Goal: Transaction & Acquisition: Purchase product/service

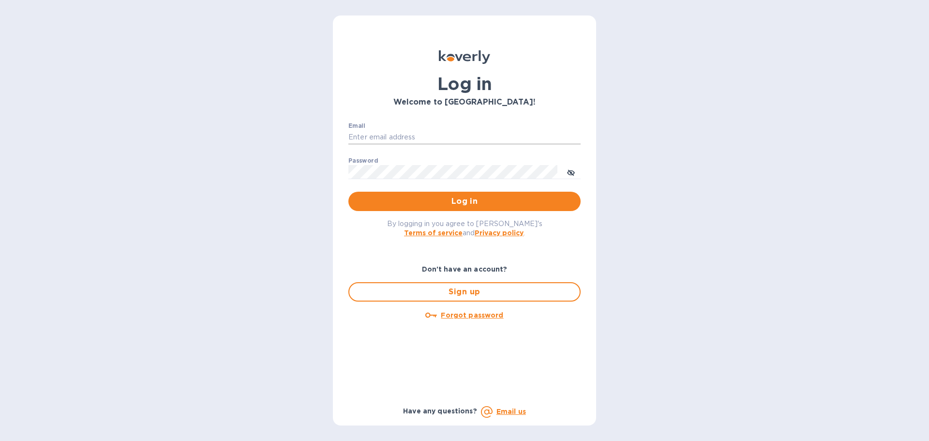
click at [371, 134] on input "Email" at bounding box center [465, 137] width 232 height 15
type input "[EMAIL_ADDRESS][DOMAIN_NAME]"
click at [349, 192] on button "Log in" at bounding box center [465, 201] width 232 height 19
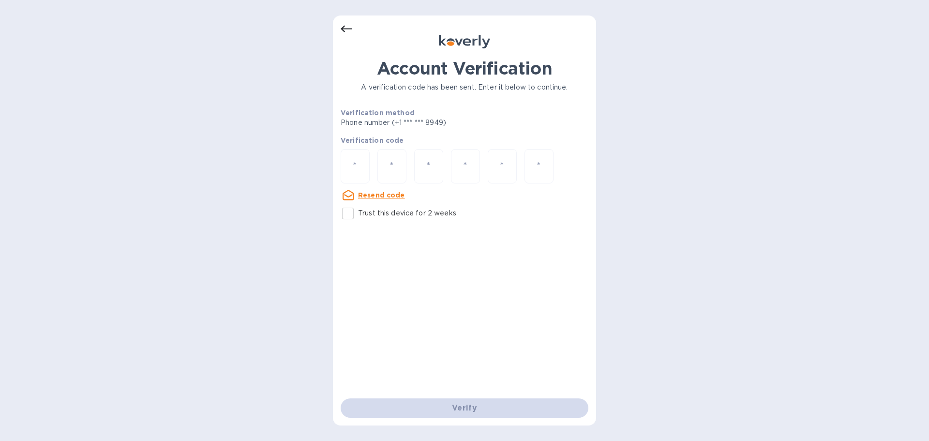
click at [353, 169] on input "number" at bounding box center [355, 166] width 13 height 18
type input "9"
type input "1"
type input "2"
type input "4"
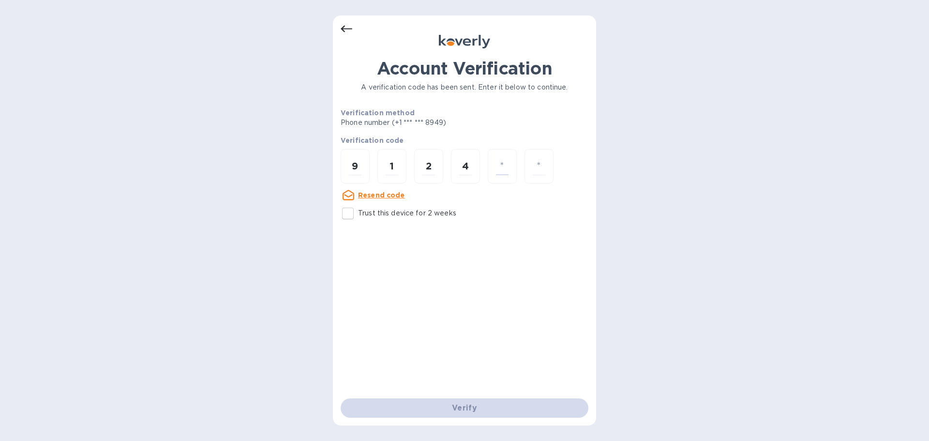
type input "5"
type input "6"
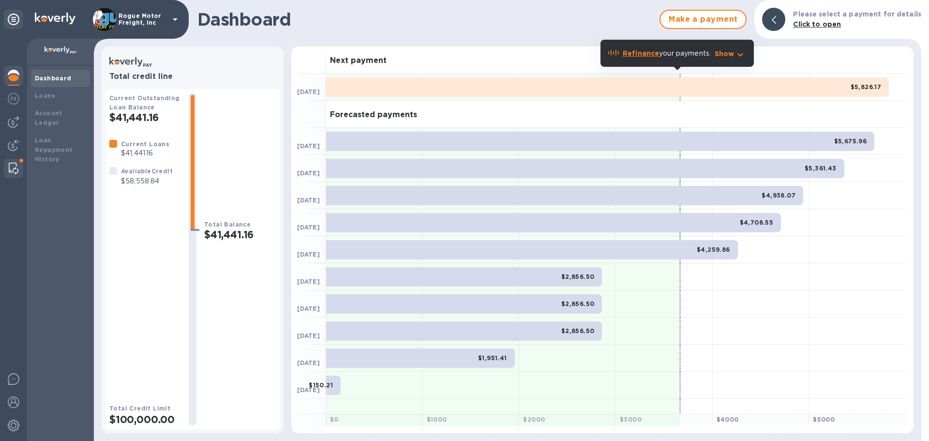
click at [12, 164] on img at bounding box center [14, 169] width 10 height 12
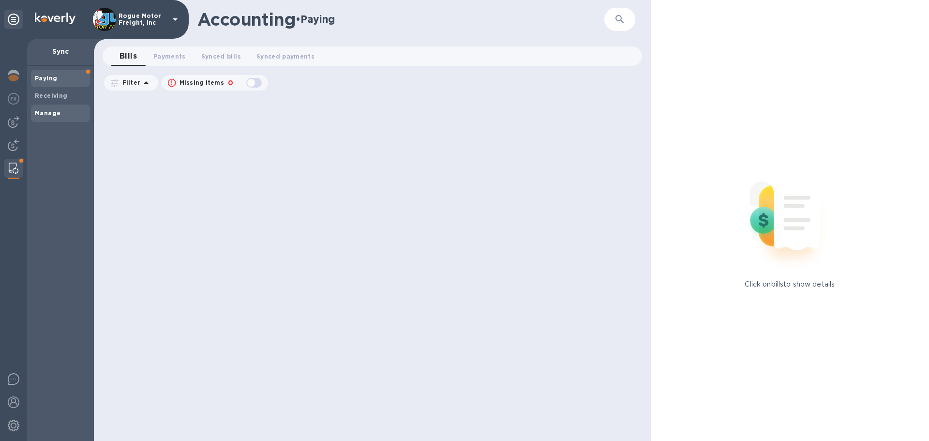
click at [76, 110] on span "Manage" at bounding box center [60, 113] width 51 height 10
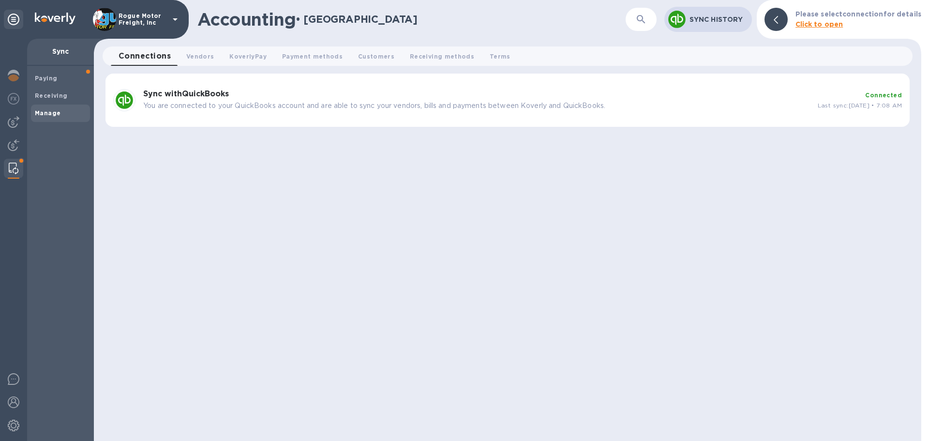
click at [181, 94] on b "Sync with QuickBooks" at bounding box center [186, 93] width 86 height 9
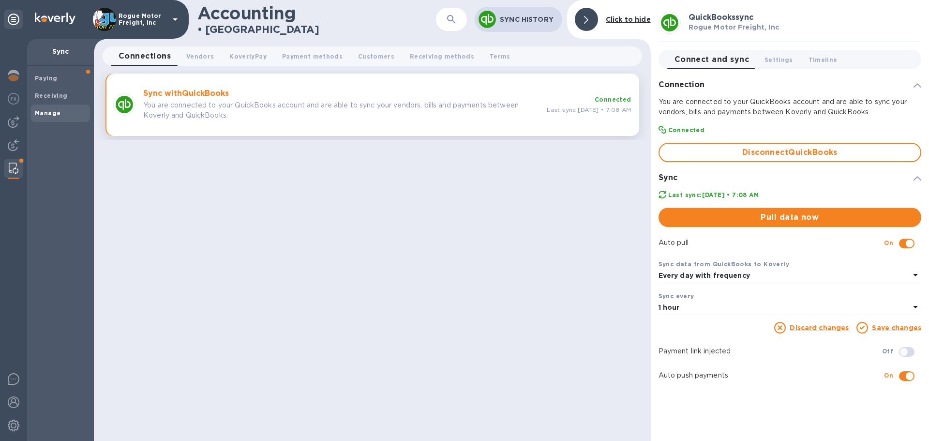
click at [787, 221] on span "Pull data now" at bounding box center [790, 218] width 247 height 12
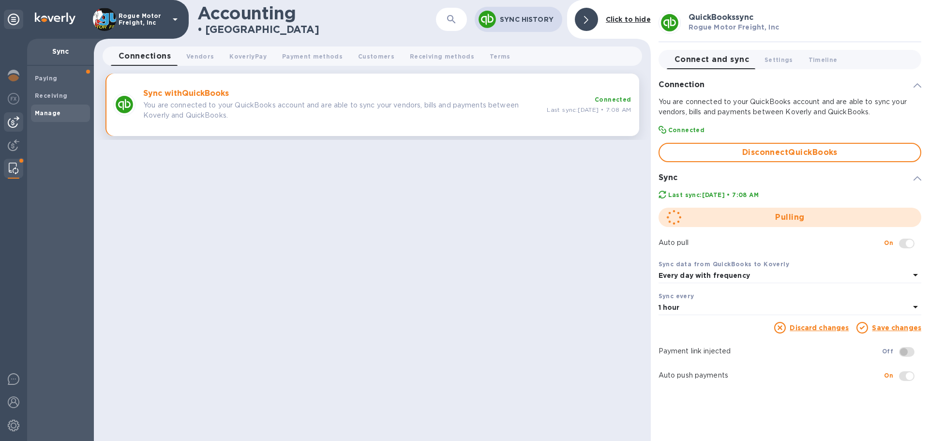
click at [16, 118] on img at bounding box center [14, 122] width 12 height 12
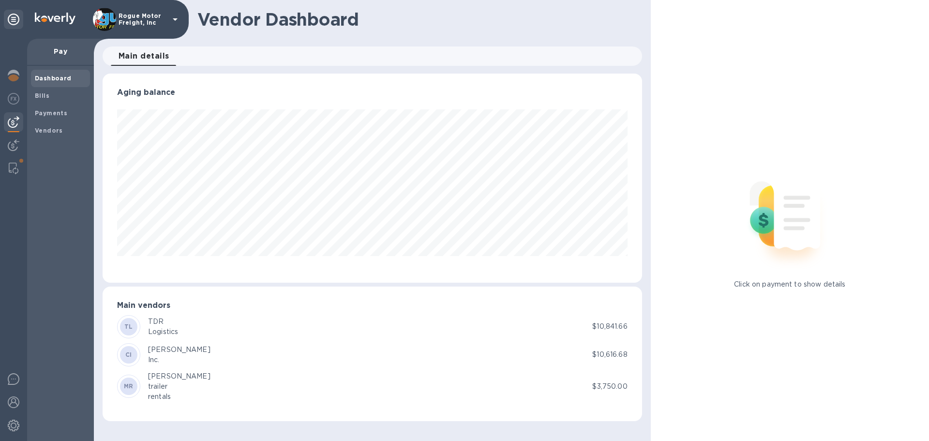
scroll to position [209, 539]
click at [46, 99] on span "Bills" at bounding box center [42, 96] width 15 height 10
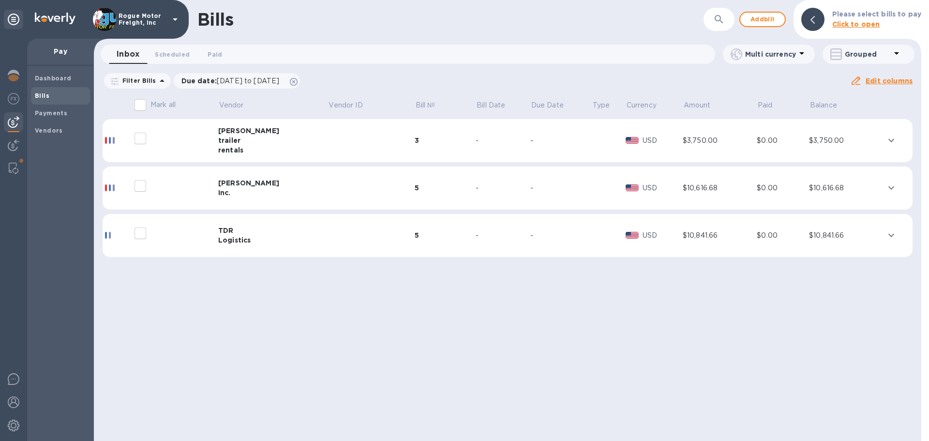
click at [849, 196] on td "$10,616.68" at bounding box center [846, 189] width 75 height 44
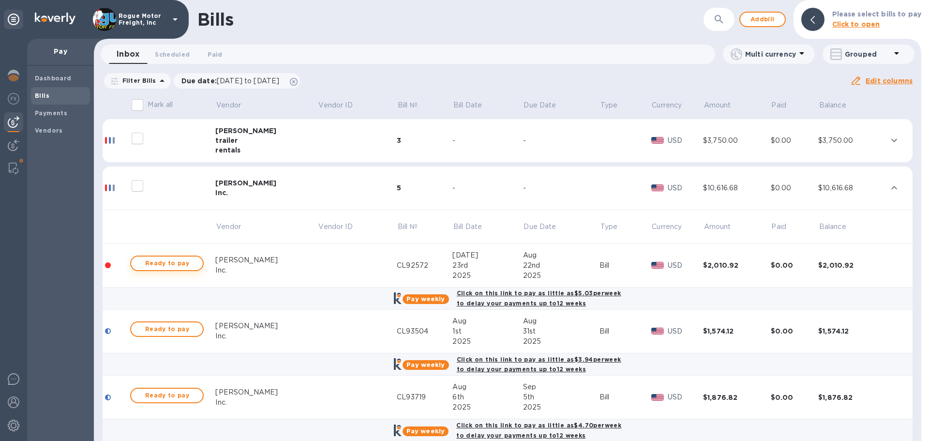
click at [165, 262] on span "Ready to pay" at bounding box center [167, 264] width 56 height 12
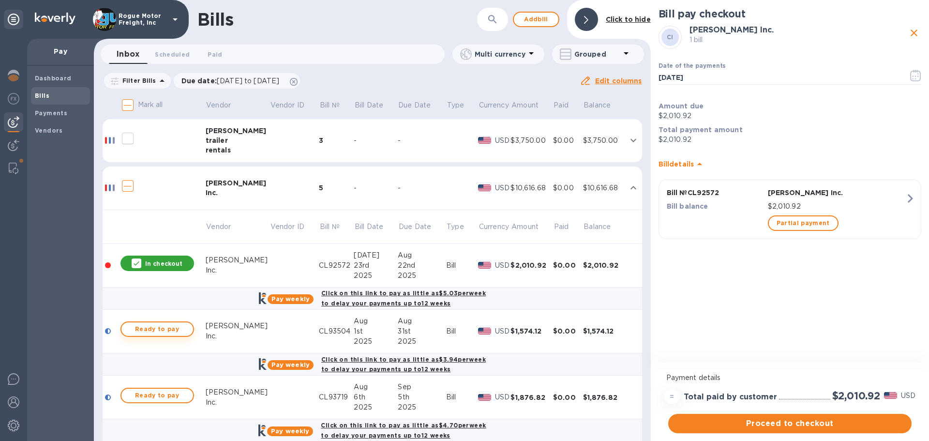
click at [163, 329] on span "Ready to pay" at bounding box center [157, 329] width 56 height 12
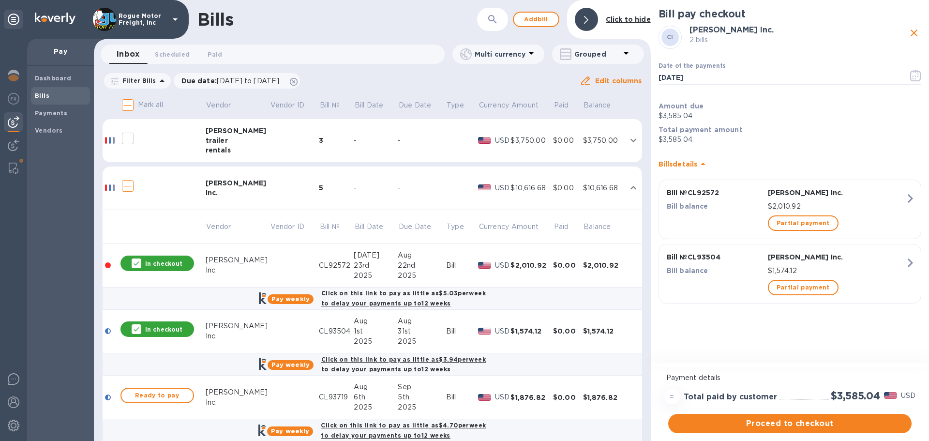
scroll to position [48, 0]
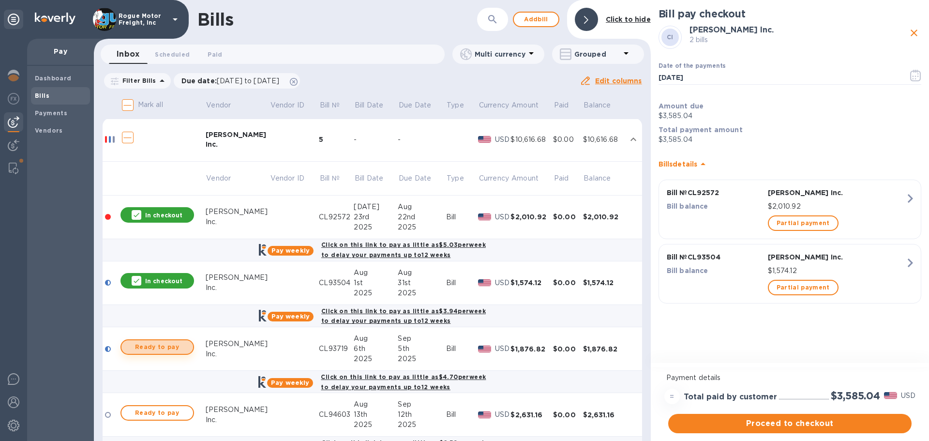
click at [167, 347] on span "Ready to pay" at bounding box center [157, 347] width 56 height 12
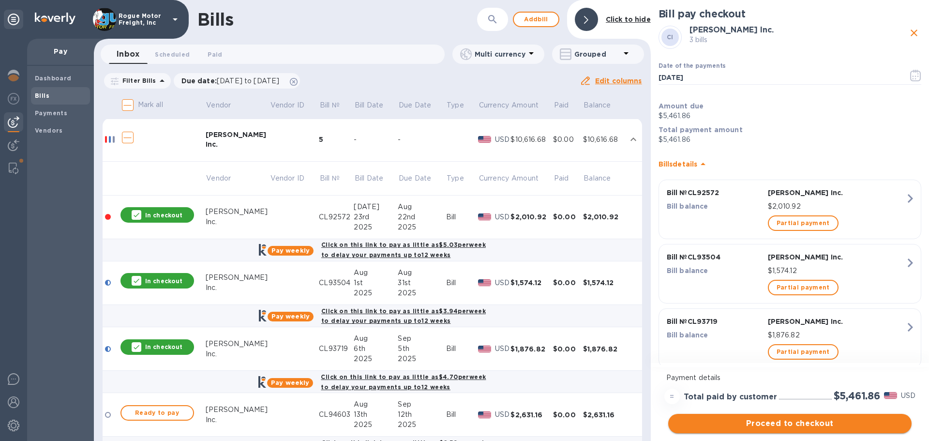
click at [778, 424] on span "Proceed to checkout" at bounding box center [790, 424] width 228 height 12
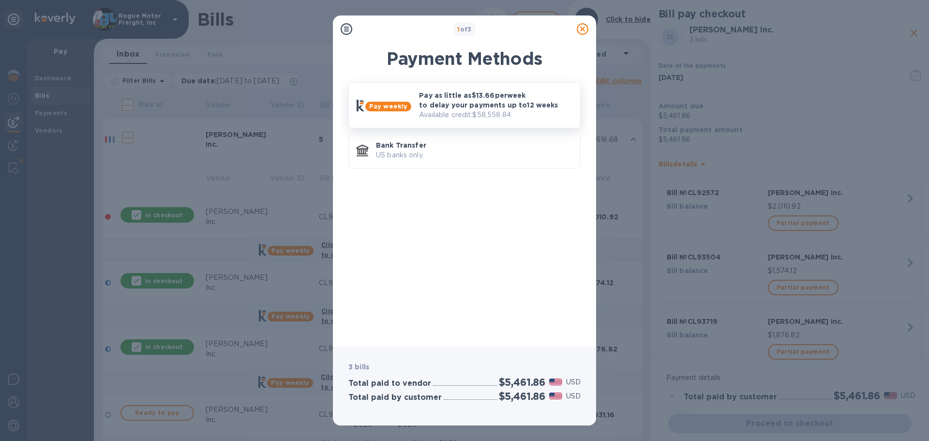
click at [447, 108] on p "Pay as little as $13.66 per week to delay your payments up to 12 weeks" at bounding box center [495, 100] width 153 height 19
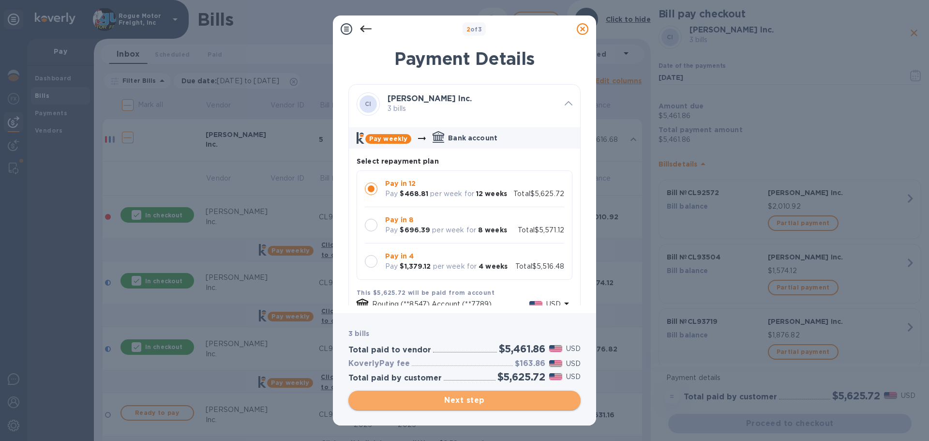
click at [435, 400] on span "Next step" at bounding box center [464, 401] width 217 height 12
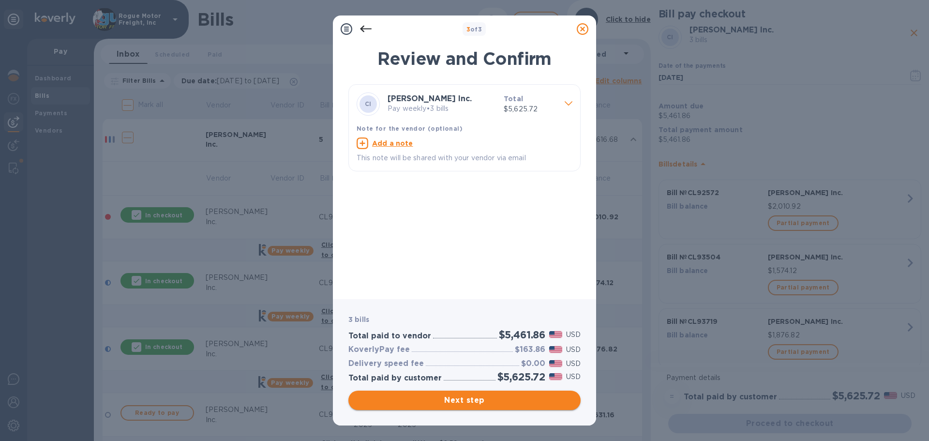
click at [460, 396] on span "Next step" at bounding box center [464, 401] width 217 height 12
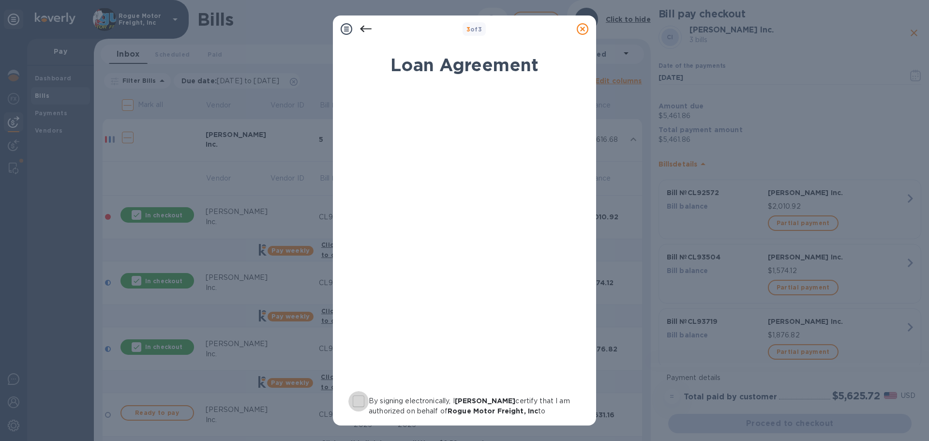
click at [362, 400] on input "By signing electronically, I [PERSON_NAME] certify that I am authorized on beha…" at bounding box center [359, 401] width 20 height 20
checkbox input "true"
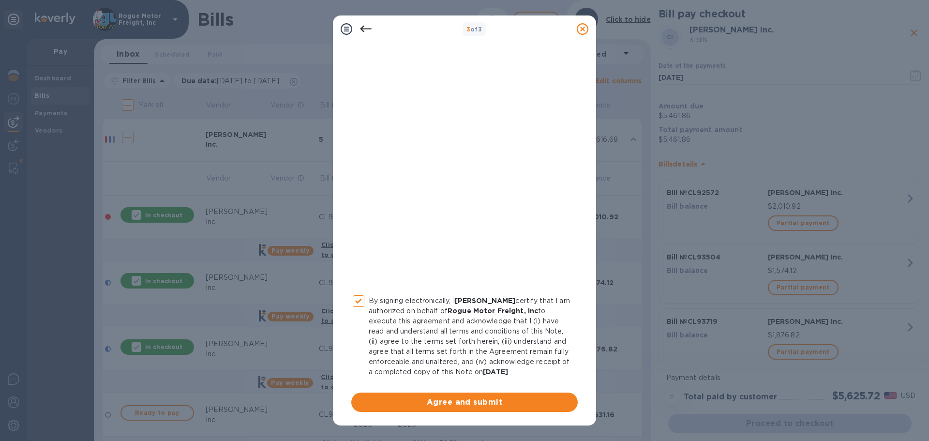
scroll to position [110, 0]
click at [453, 404] on span "Agree and submit" at bounding box center [464, 402] width 211 height 12
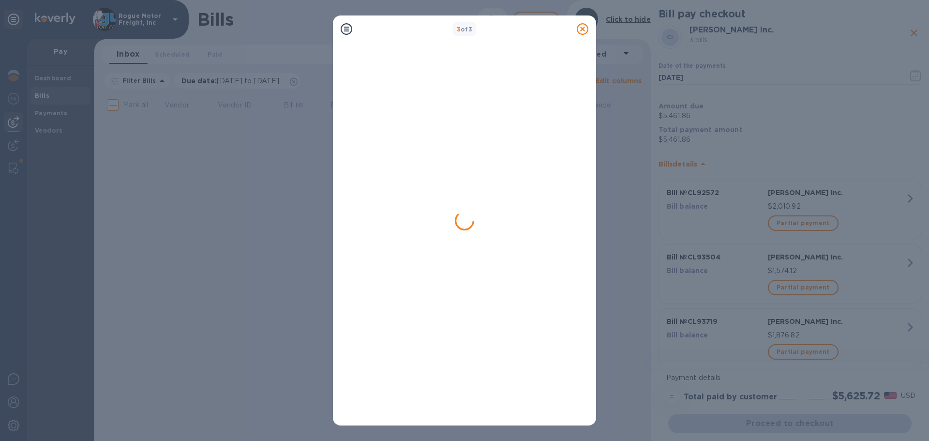
scroll to position [0, 0]
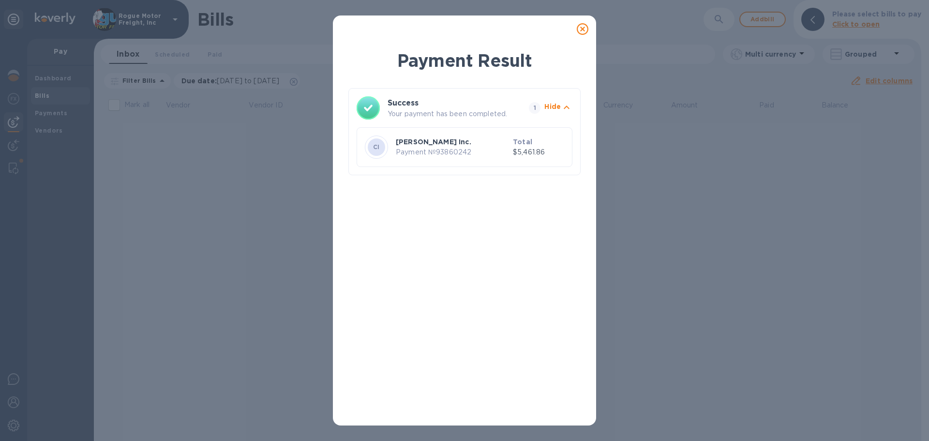
click at [582, 27] on icon at bounding box center [583, 29] width 12 height 12
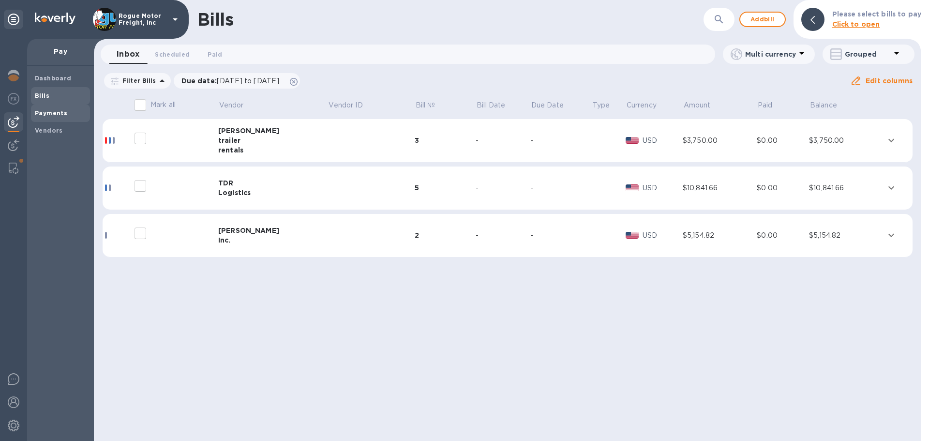
click at [48, 116] on b "Payments" at bounding box center [51, 112] width 32 height 7
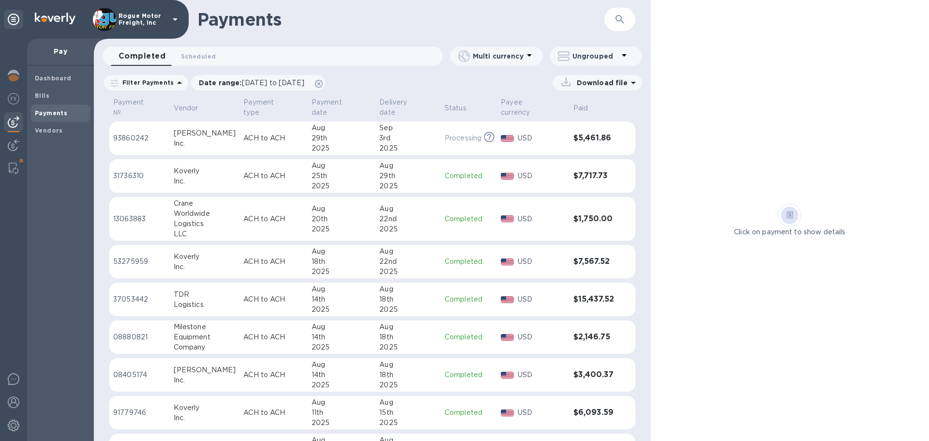
click at [560, 133] on p "USD" at bounding box center [542, 138] width 48 height 10
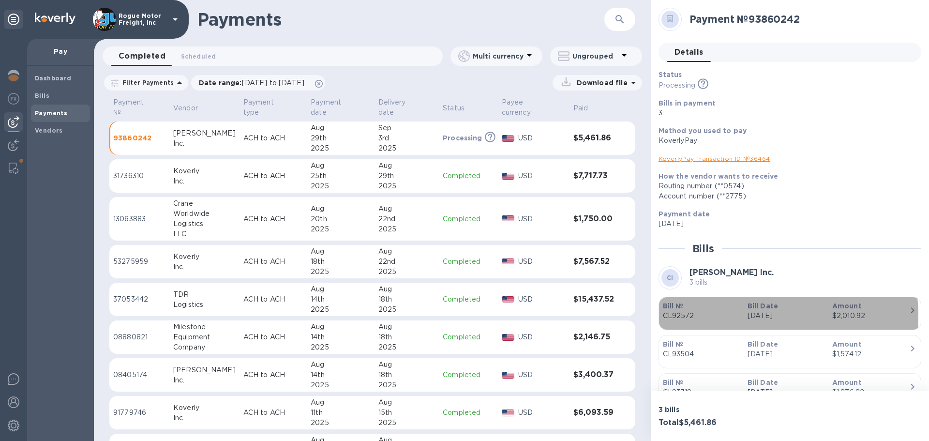
click at [715, 317] on p "CL92572" at bounding box center [701, 316] width 77 height 10
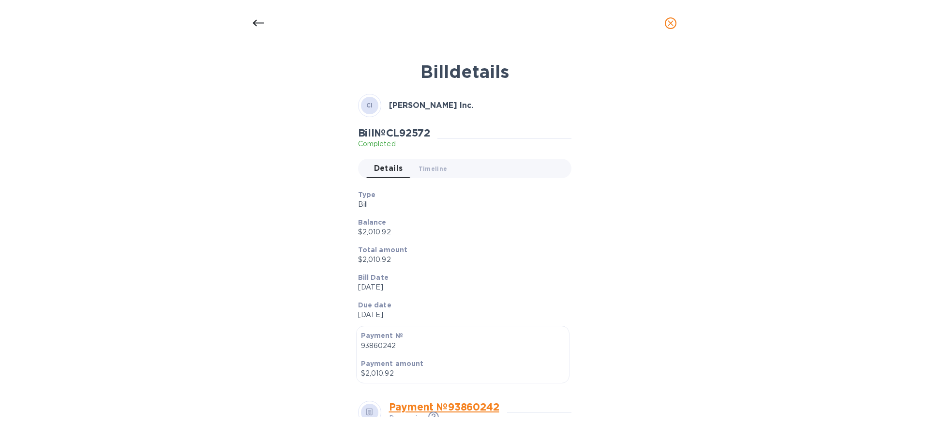
click at [669, 27] on icon "close" at bounding box center [671, 23] width 10 height 10
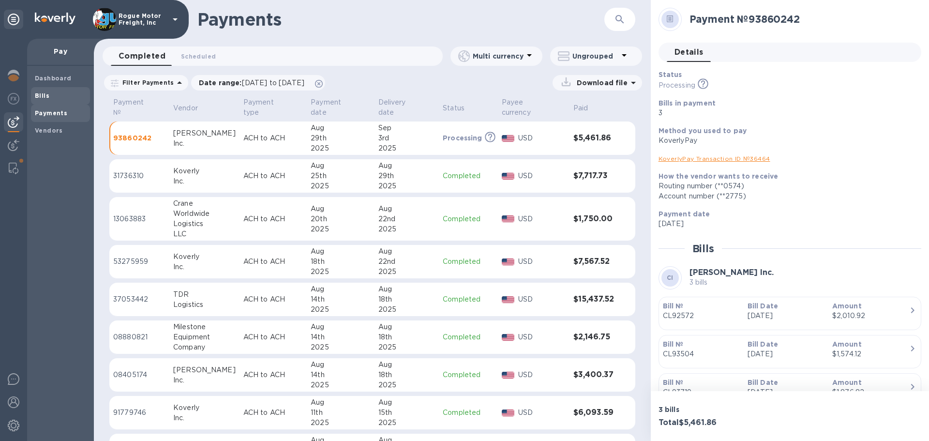
click at [53, 92] on span "Bills" at bounding box center [60, 96] width 51 height 10
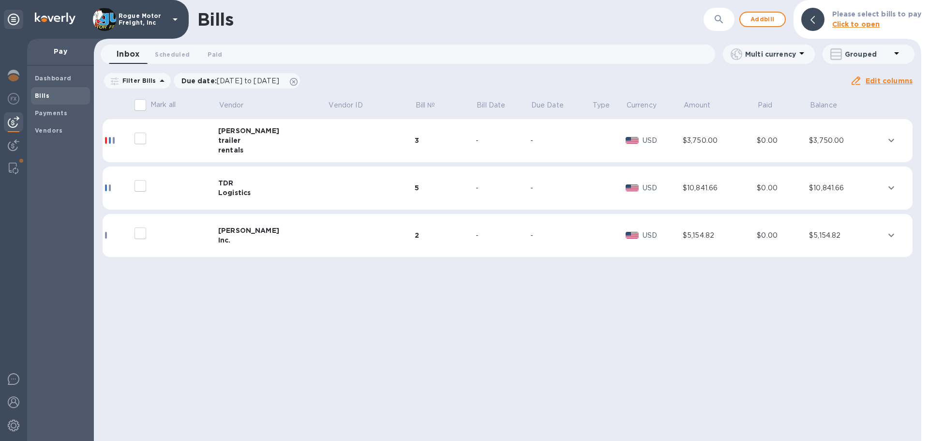
click at [811, 139] on div "$3,750.00" at bounding box center [846, 141] width 75 height 10
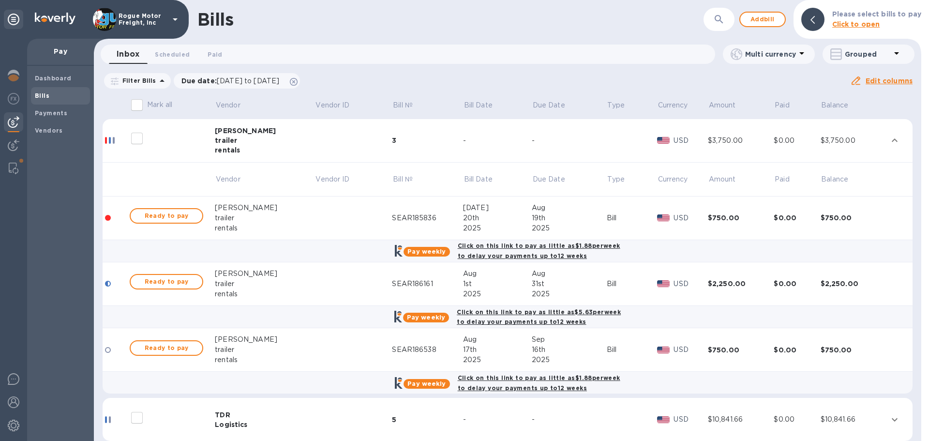
click at [657, 214] on img at bounding box center [663, 217] width 13 height 7
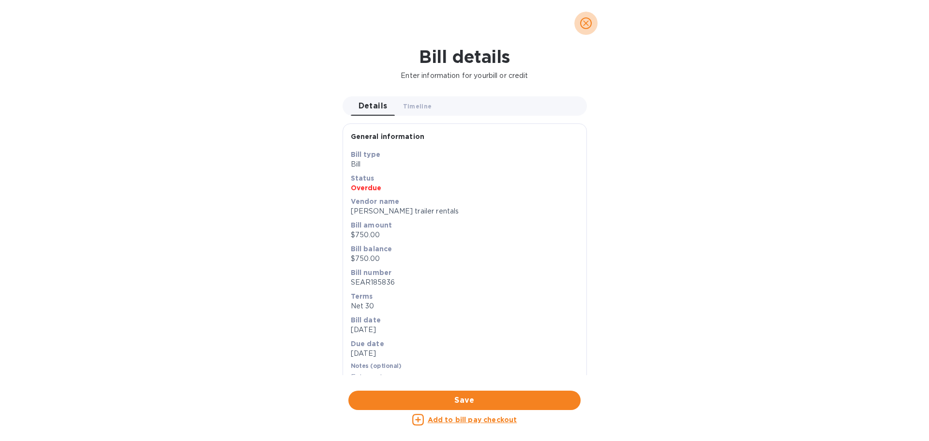
click at [583, 21] on icon "close" at bounding box center [586, 23] width 10 height 10
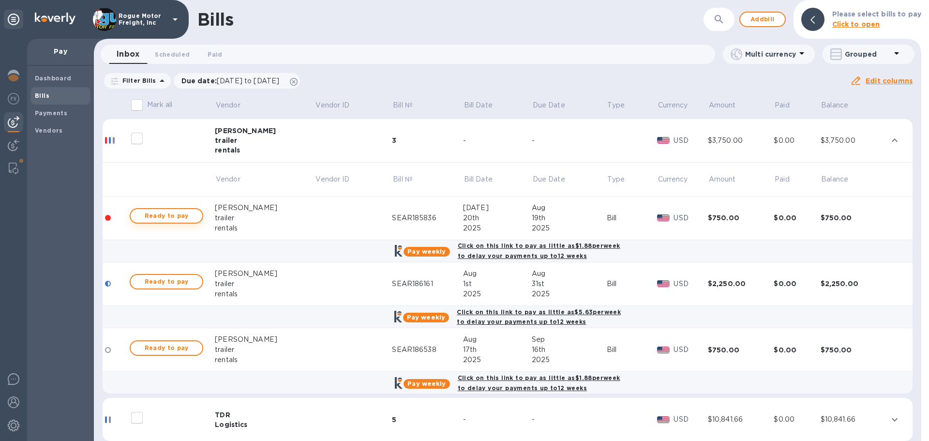
click at [171, 215] on span "Ready to pay" at bounding box center [166, 216] width 56 height 12
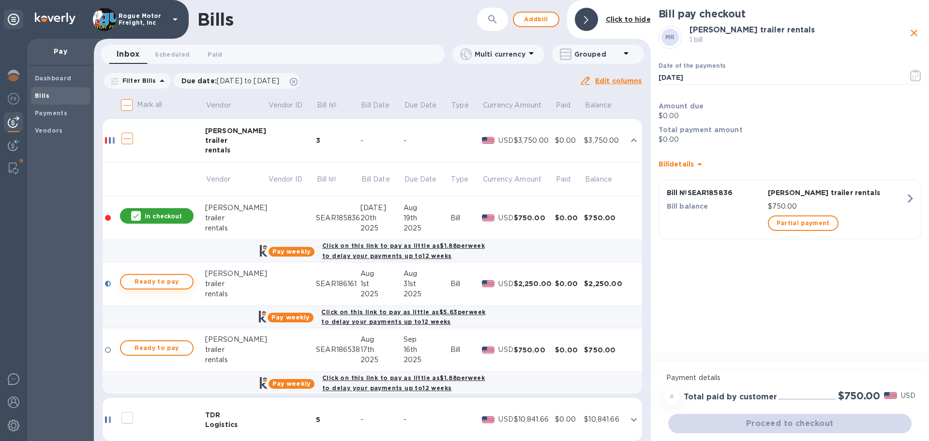
click at [160, 283] on span "Ready to pay" at bounding box center [157, 282] width 56 height 12
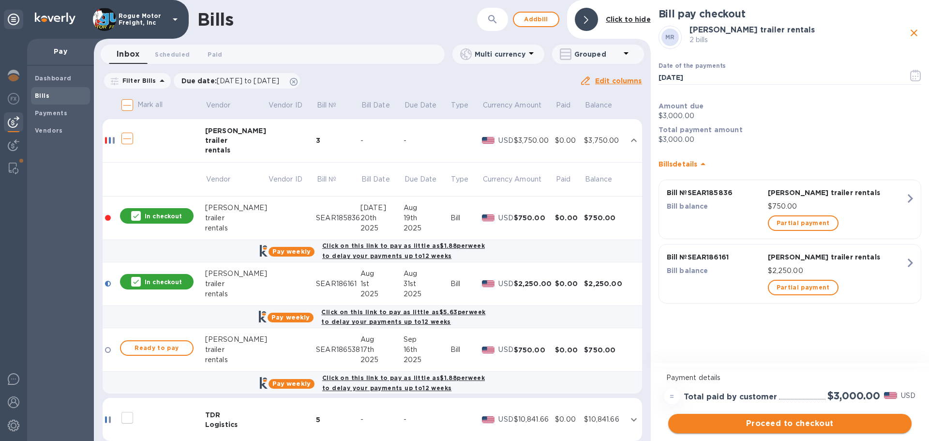
click at [774, 420] on span "Proceed to checkout" at bounding box center [790, 424] width 228 height 12
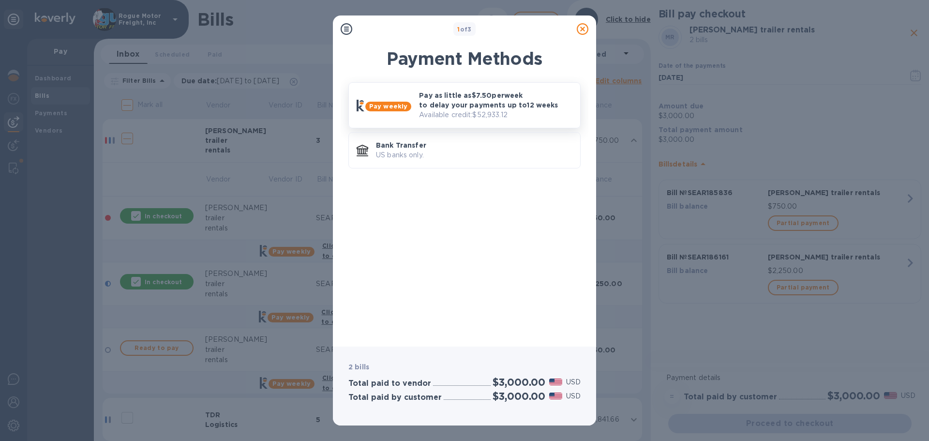
click at [448, 104] on p "Pay as little as $7.50 per week to delay your payments up to 12 weeks" at bounding box center [495, 100] width 153 height 19
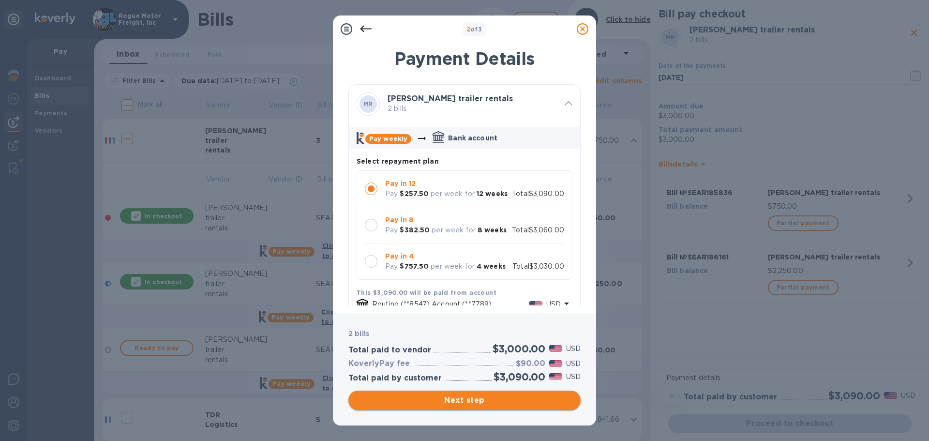
click at [457, 400] on span "Next step" at bounding box center [464, 401] width 217 height 12
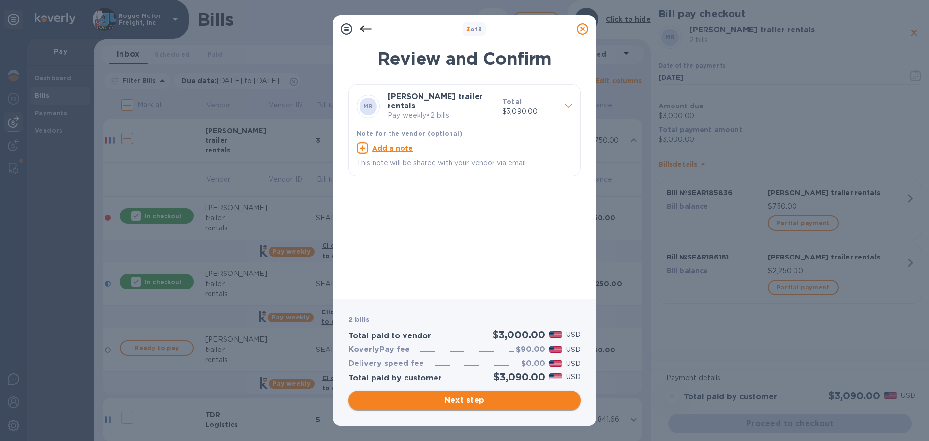
click at [451, 403] on span "Next step" at bounding box center [464, 401] width 217 height 12
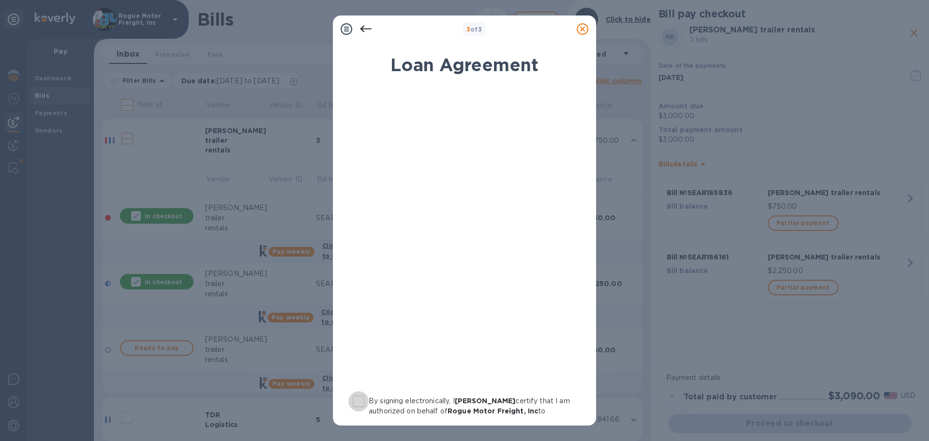
click at [357, 399] on input "By signing electronically, I [PERSON_NAME] certify that I am authorized on beha…" at bounding box center [359, 401] width 20 height 20
checkbox input "true"
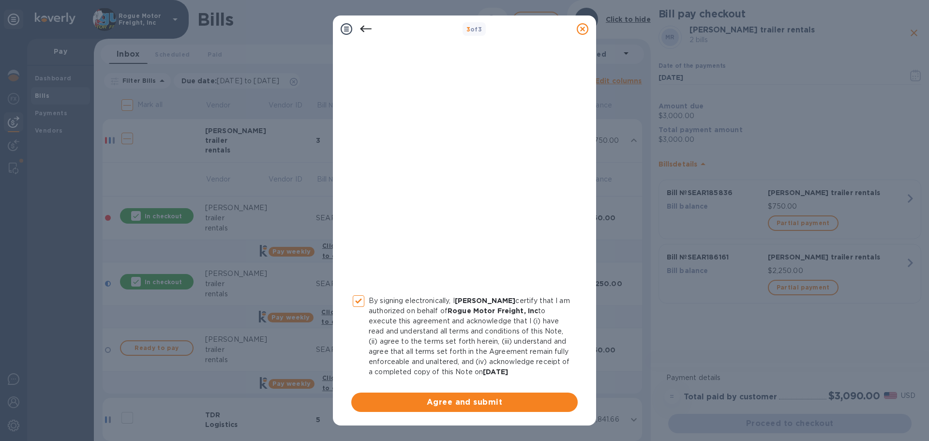
scroll to position [110, 0]
click at [441, 402] on span "Agree and submit" at bounding box center [464, 402] width 211 height 12
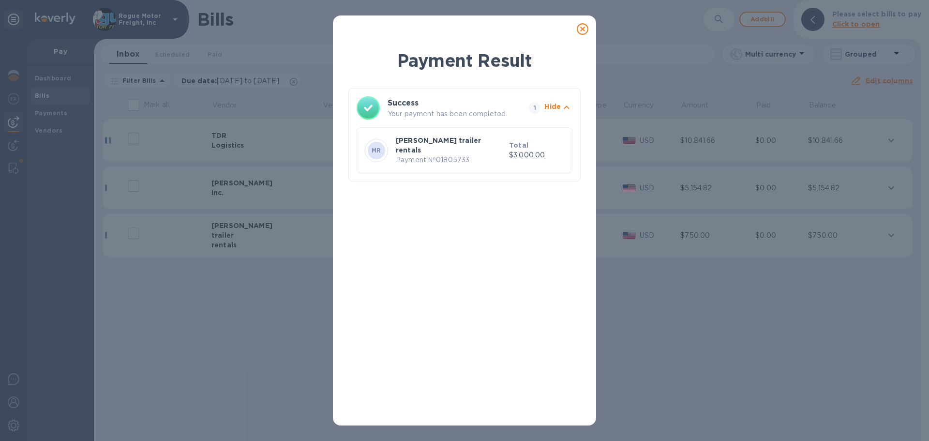
click at [581, 27] on icon at bounding box center [583, 29] width 12 height 12
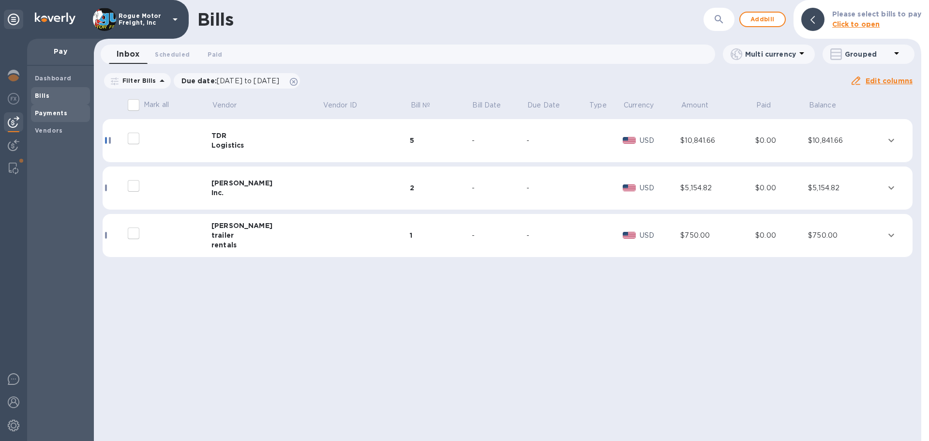
click at [59, 112] on b "Payments" at bounding box center [51, 112] width 32 height 7
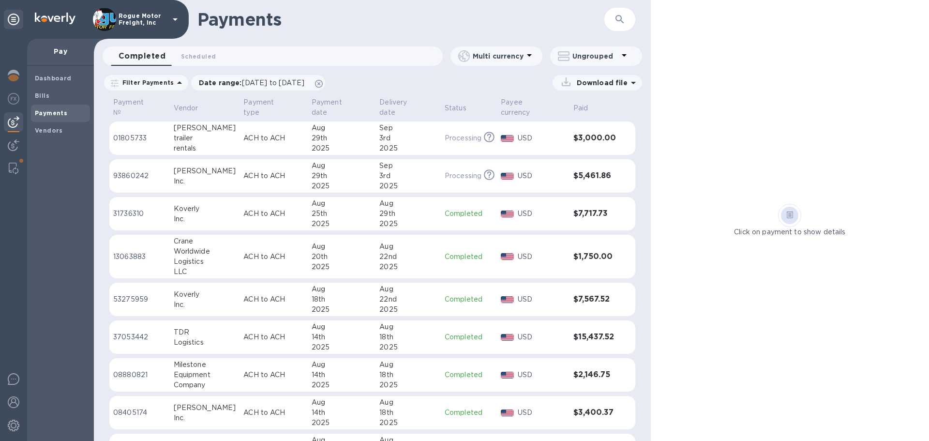
click at [553, 133] on p "USD" at bounding box center [542, 138] width 48 height 10
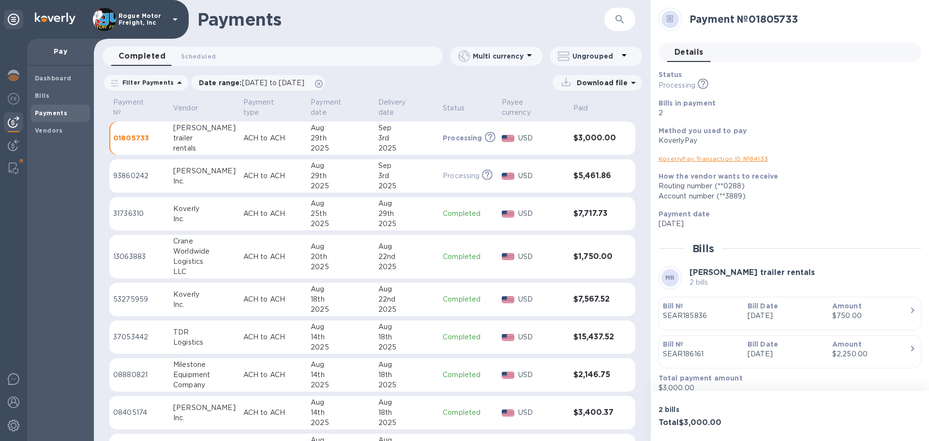
click at [738, 310] on p "Bill №" at bounding box center [701, 306] width 77 height 10
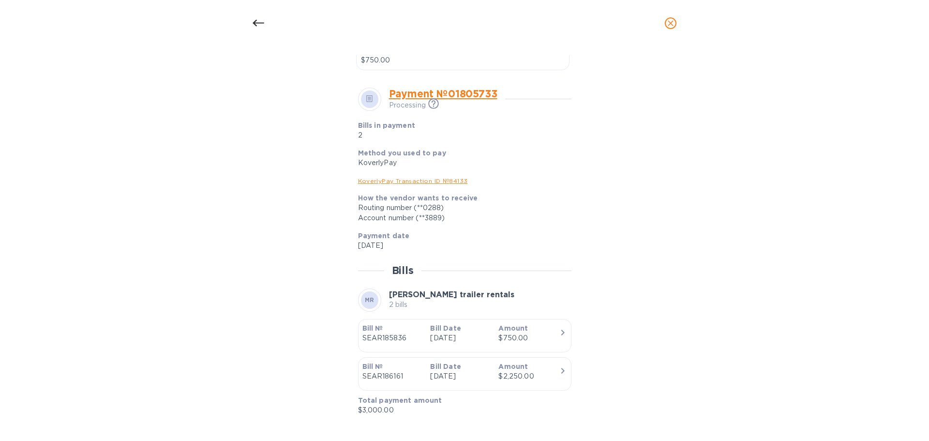
scroll to position [318, 0]
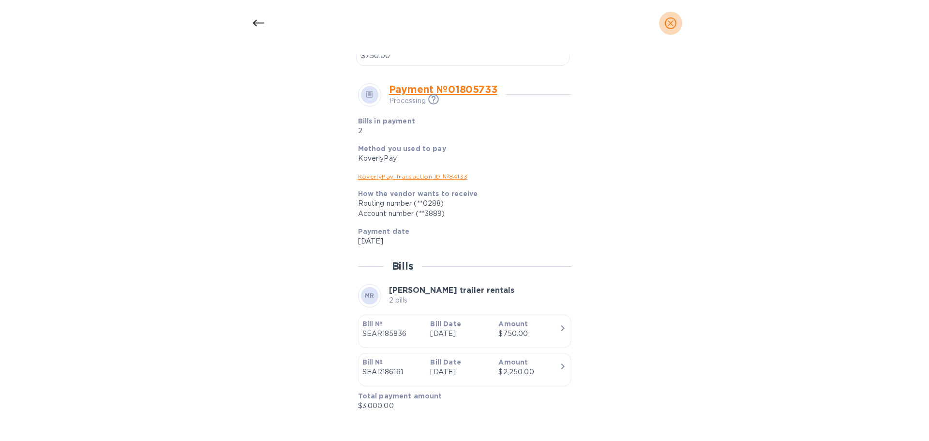
click at [673, 23] on icon "close" at bounding box center [671, 23] width 10 height 10
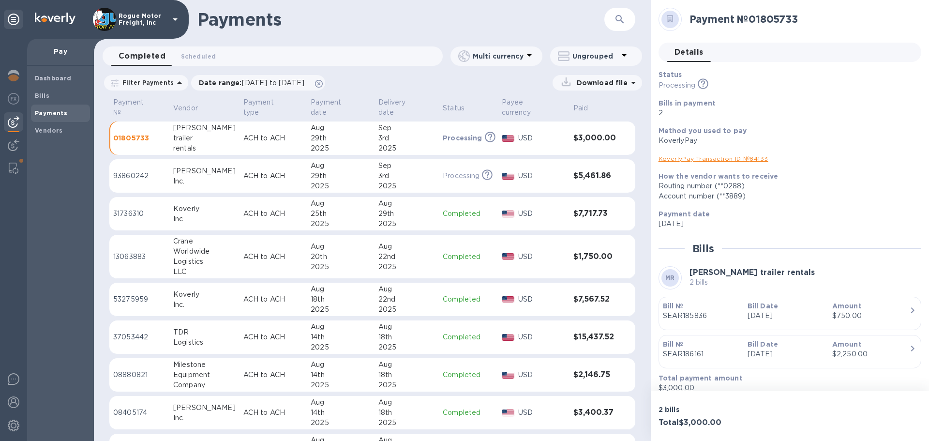
click at [540, 171] on p "USD" at bounding box center [541, 176] width 47 height 10
click at [717, 318] on p "CL92572" at bounding box center [701, 316] width 77 height 10
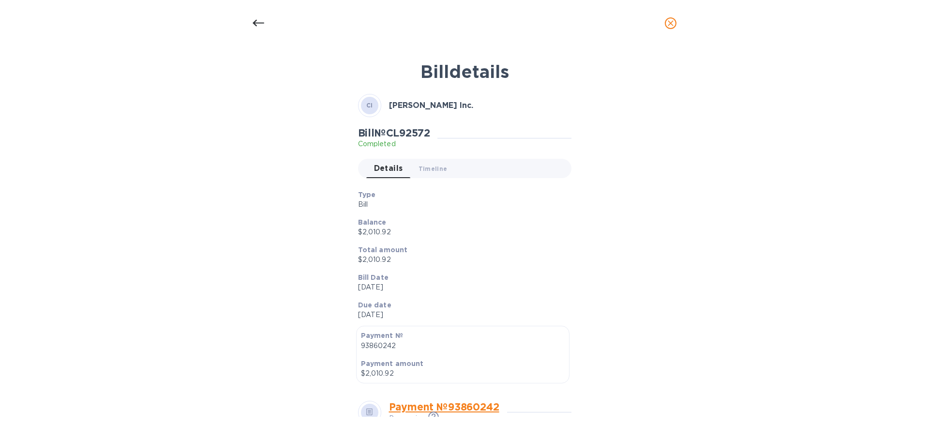
click at [665, 27] on span "close" at bounding box center [671, 23] width 12 height 12
